Goal: Check status: Check status

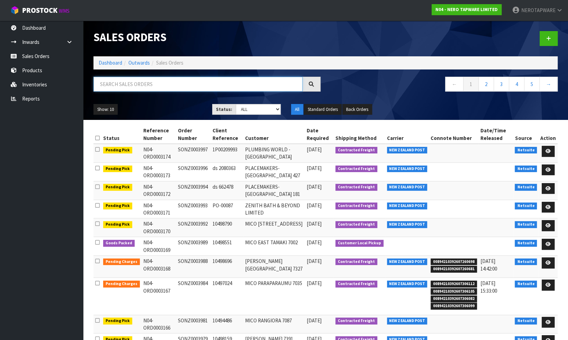
click at [205, 84] on input "text" at bounding box center [197, 84] width 209 height 15
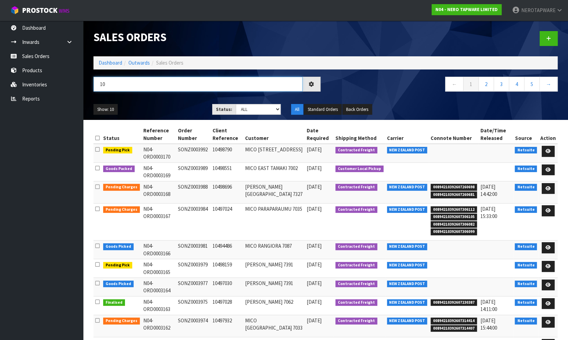
type input "1"
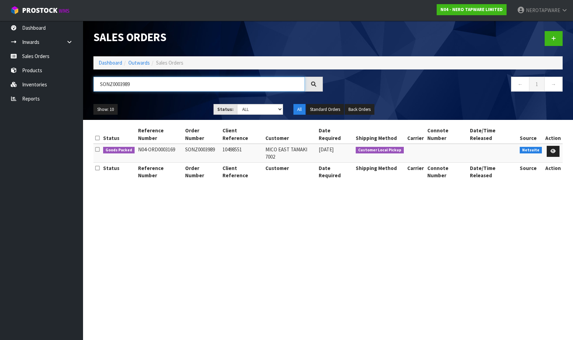
type input "SONZ0003989"
drag, startPoint x: 141, startPoint y: 82, endPoint x: 93, endPoint y: 79, distance: 48.2
click at [93, 79] on div "SONZ0003989" at bounding box center [208, 87] width 240 height 20
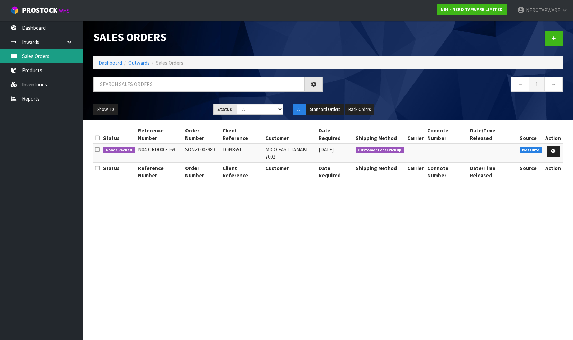
click at [48, 61] on link "Sales Orders" at bounding box center [41, 56] width 83 height 14
